Goal: Use online tool/utility: Utilize a website feature to perform a specific function

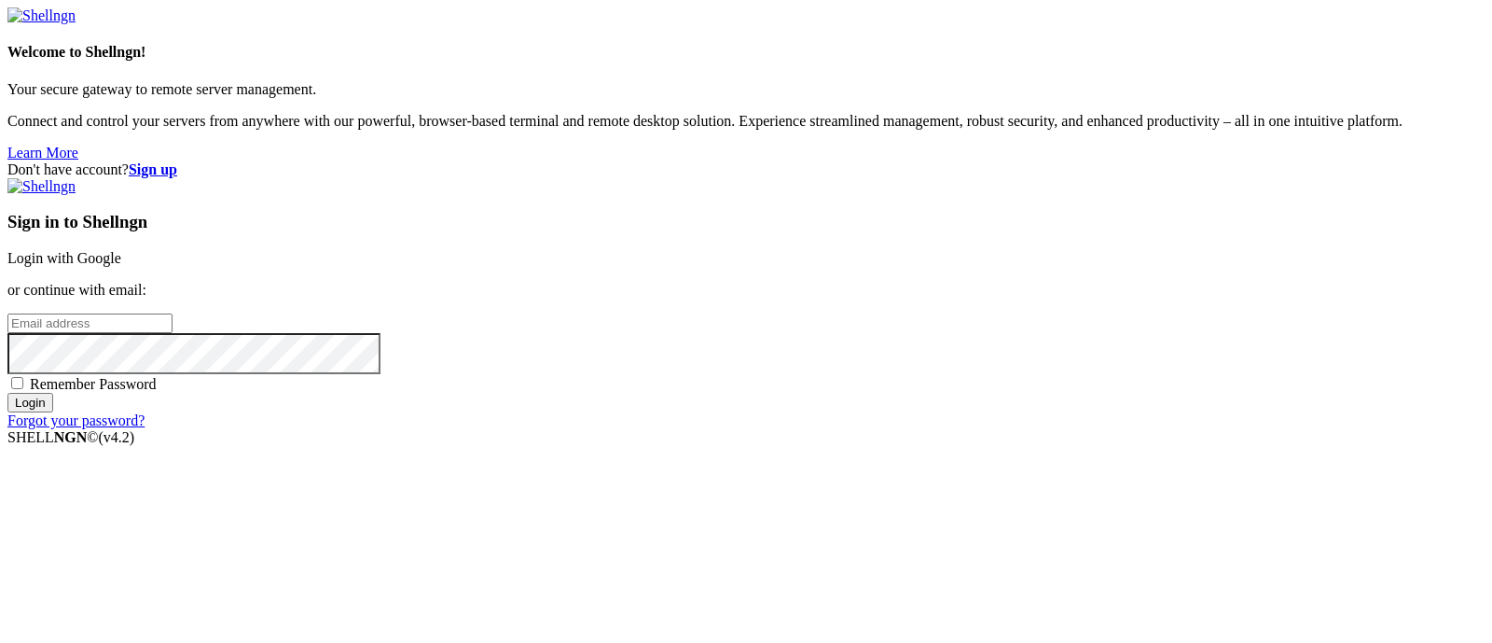
click at [121, 250] on link "Login with Google" at bounding box center [64, 258] width 114 height 16
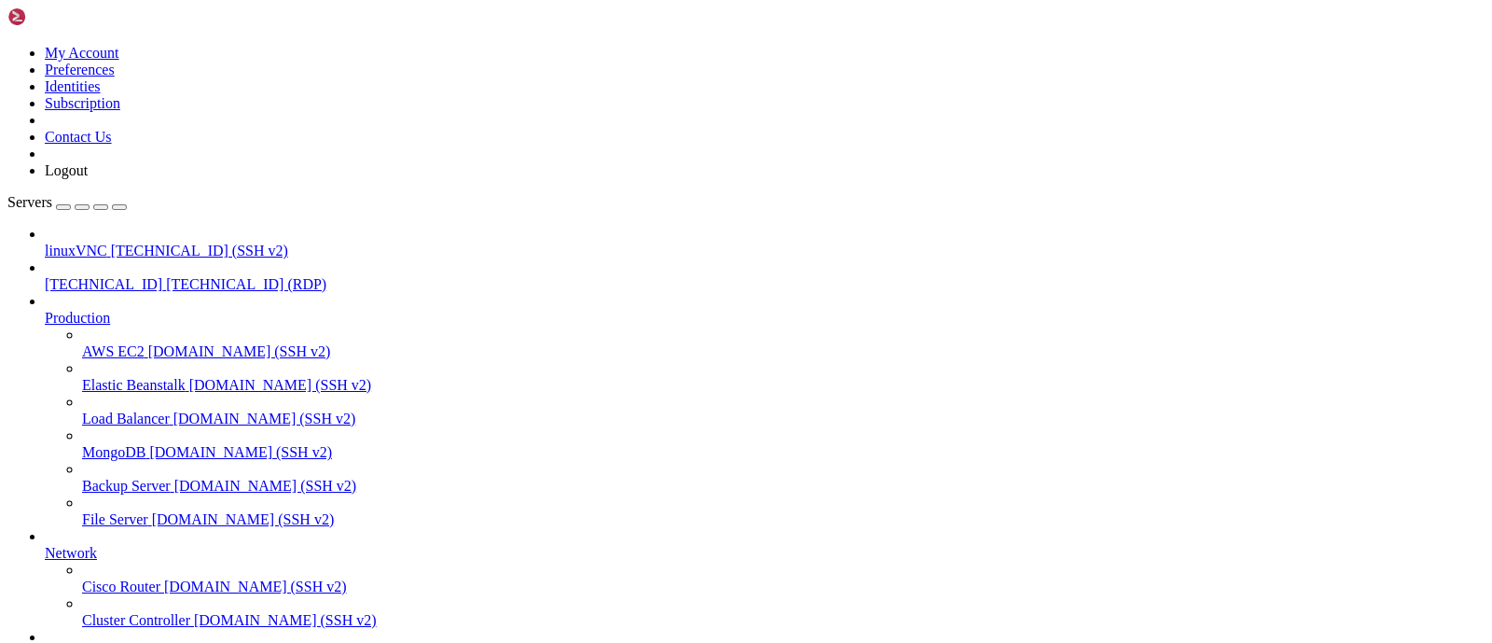
click at [118, 276] on span "[TECHNICAL_ID]" at bounding box center [104, 284] width 118 height 16
